Goal: Information Seeking & Learning: Check status

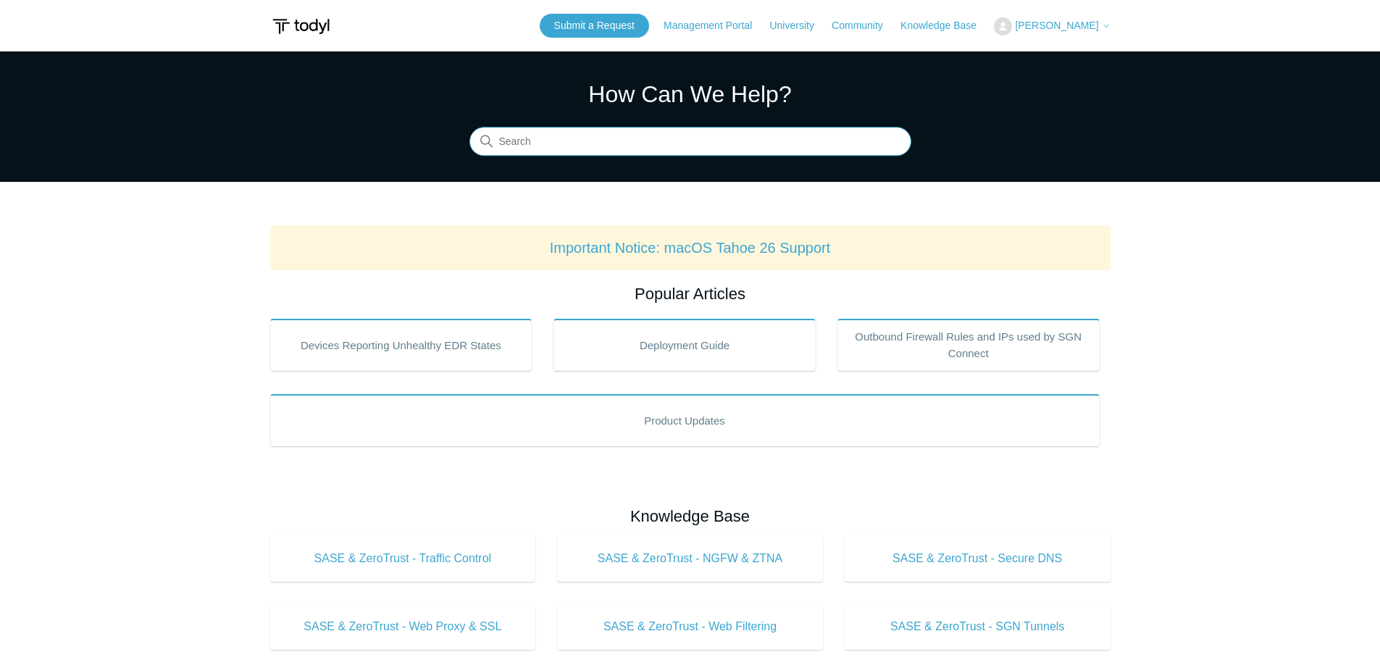
click at [765, 135] on input "Search" at bounding box center [690, 142] width 442 height 29
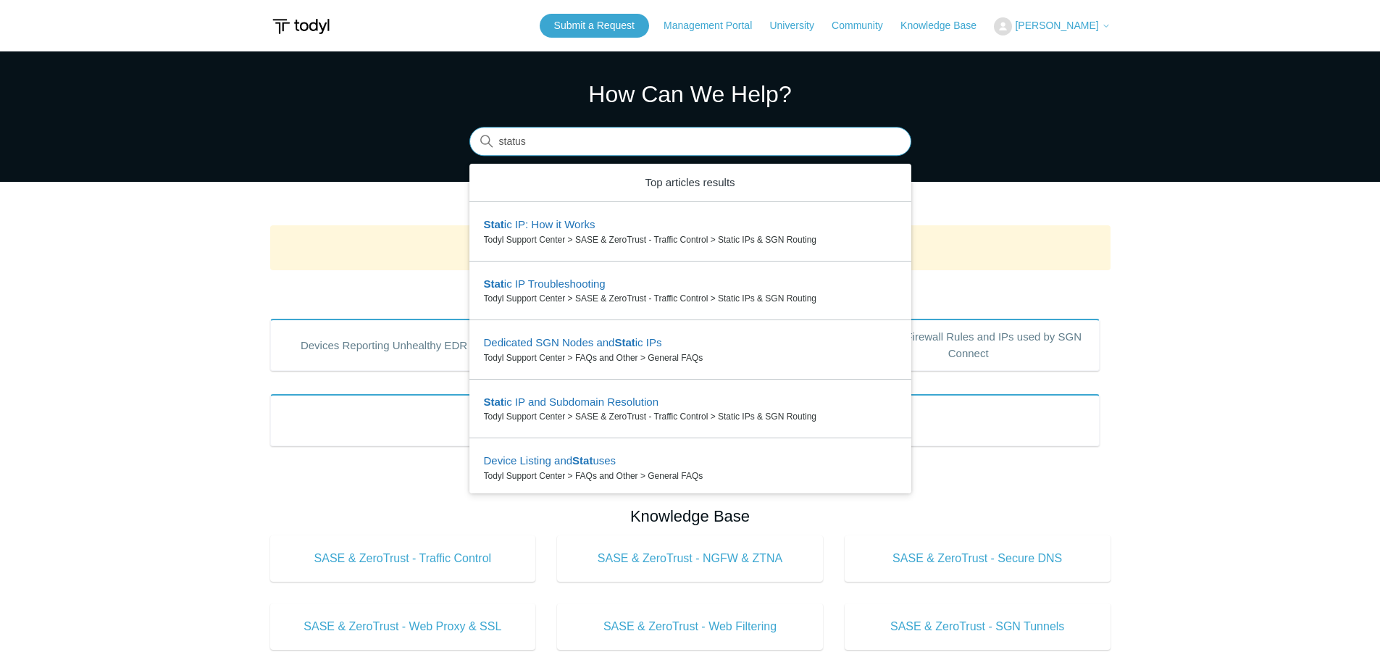
type input "status"
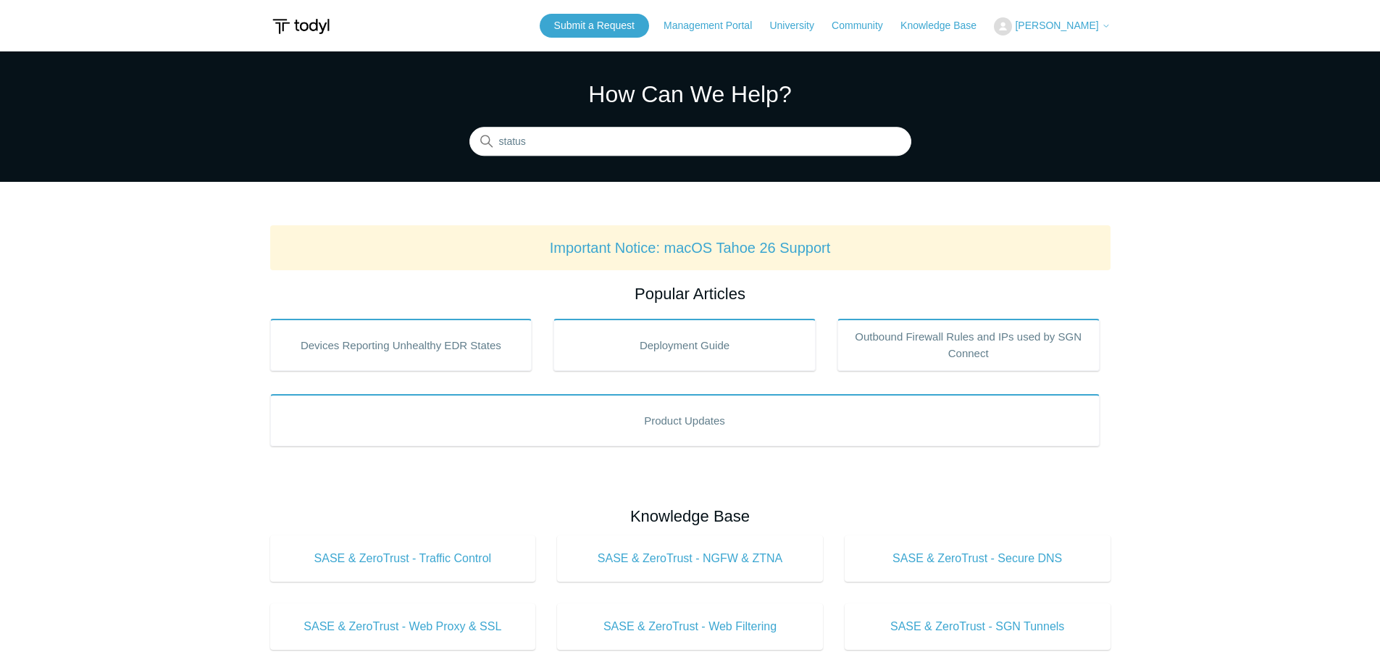
click at [740, 248] on link "Important Notice: macOS Tahoe 26 Support" at bounding box center [690, 248] width 281 height 16
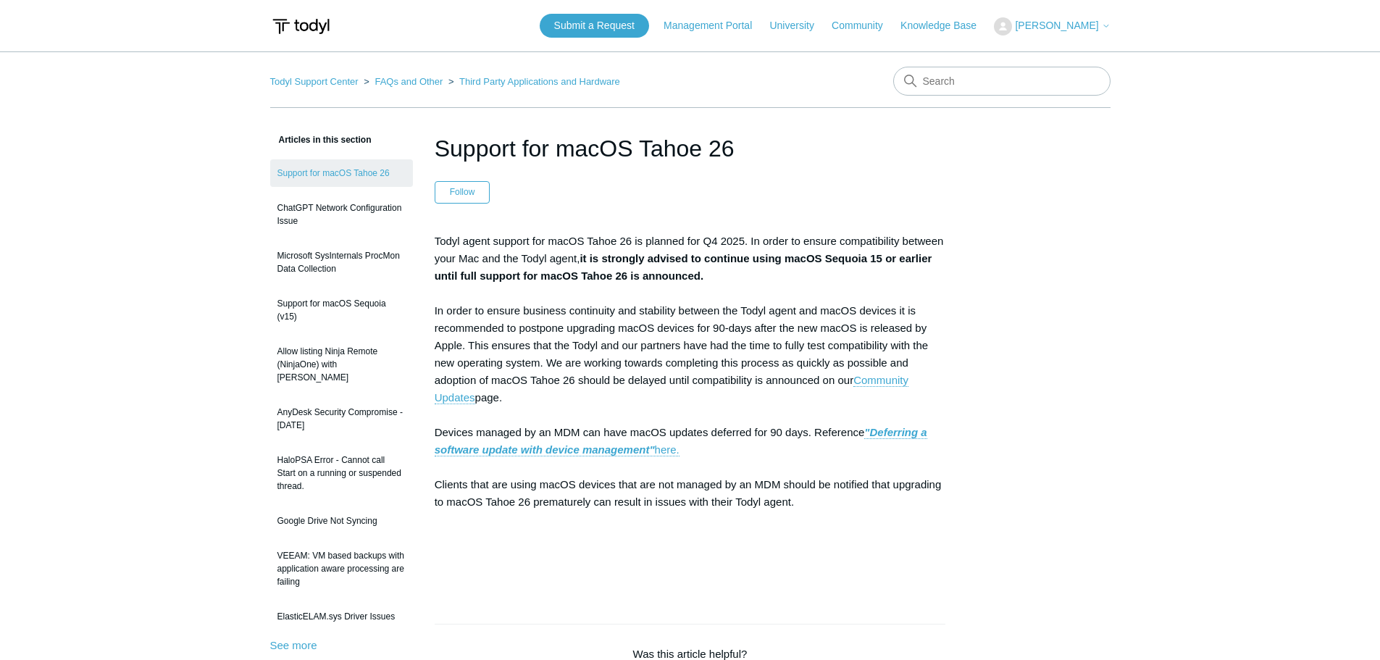
click at [1177, 280] on main "Todyl Support Center FAQs and Other Third Party Applications and Hardware Artic…" at bounding box center [690, 562] width 1380 height 1022
click at [1029, 295] on div "Articles in this section Support for macOS Tahoe 26 ChatGPT Network Configurati…" at bounding box center [690, 602] width 840 height 943
click at [996, 78] on input "Search" at bounding box center [1001, 81] width 217 height 29
type input "status"
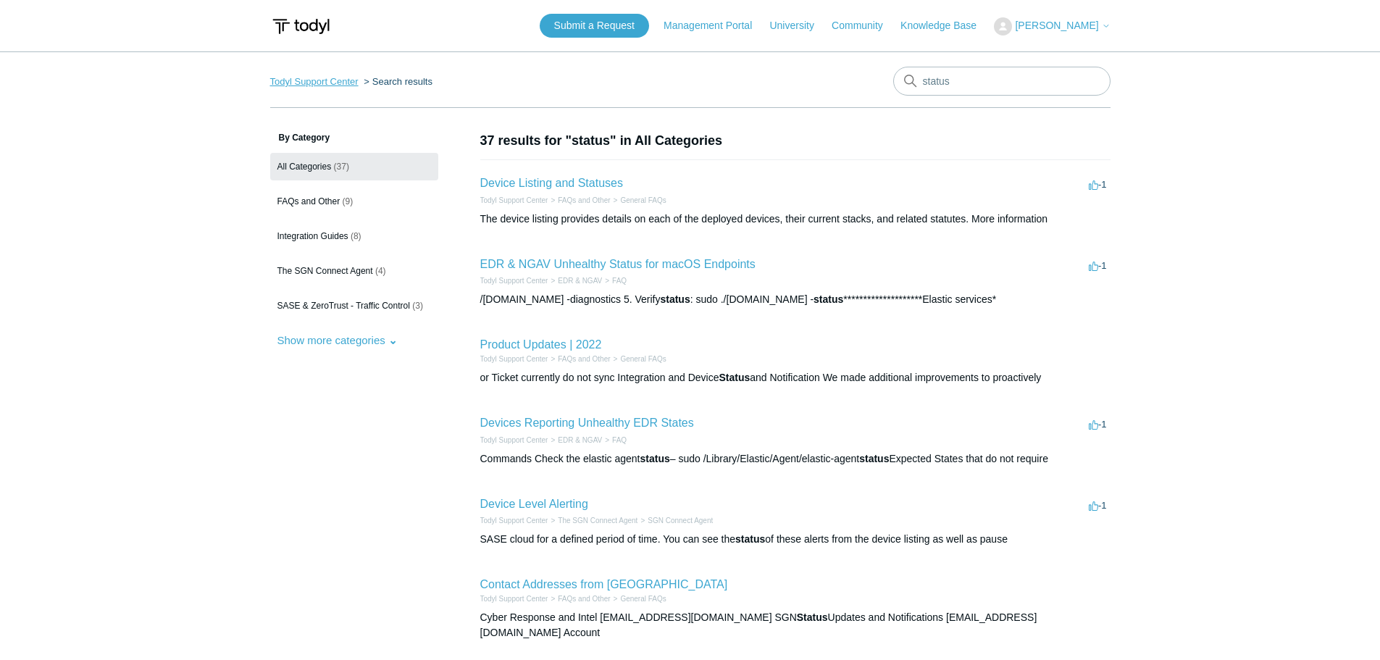
click at [309, 78] on link "Todyl Support Center" at bounding box center [314, 81] width 88 height 11
